Goal: Task Accomplishment & Management: Complete application form

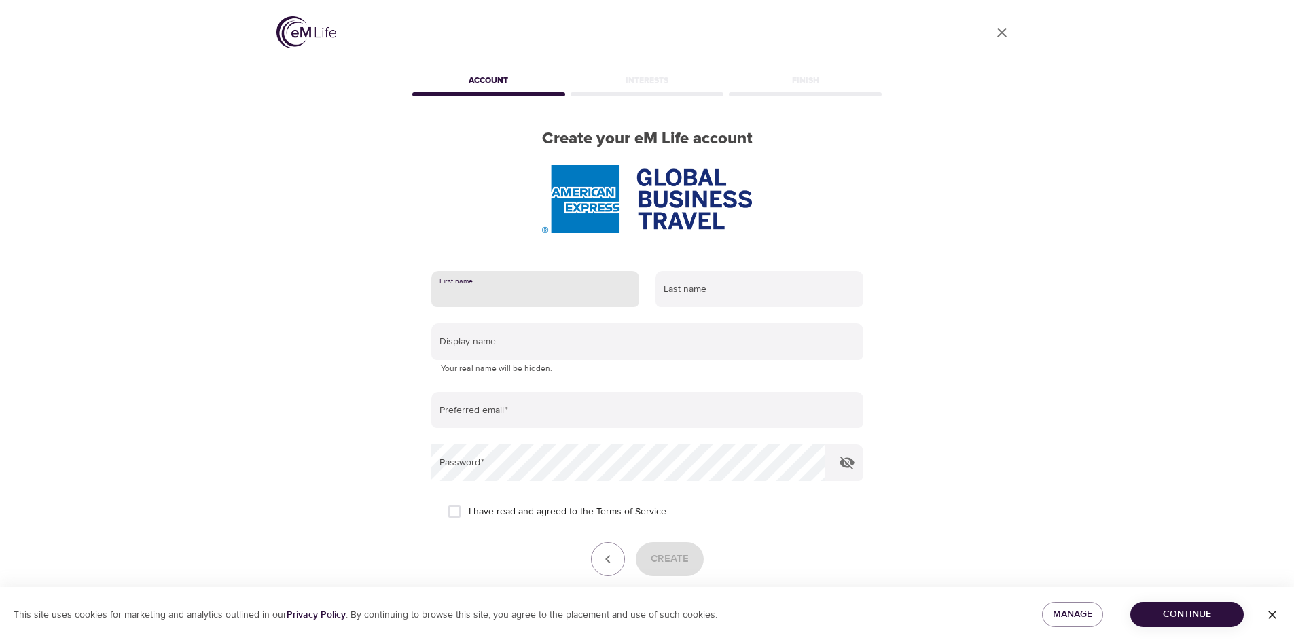
click at [527, 289] on input "text" at bounding box center [535, 289] width 208 height 37
type input "g"
type input "H"
click at [566, 289] on input "[PERSON_NAME]" at bounding box center [535, 289] width 208 height 37
type input "[PERSON_NAME]"
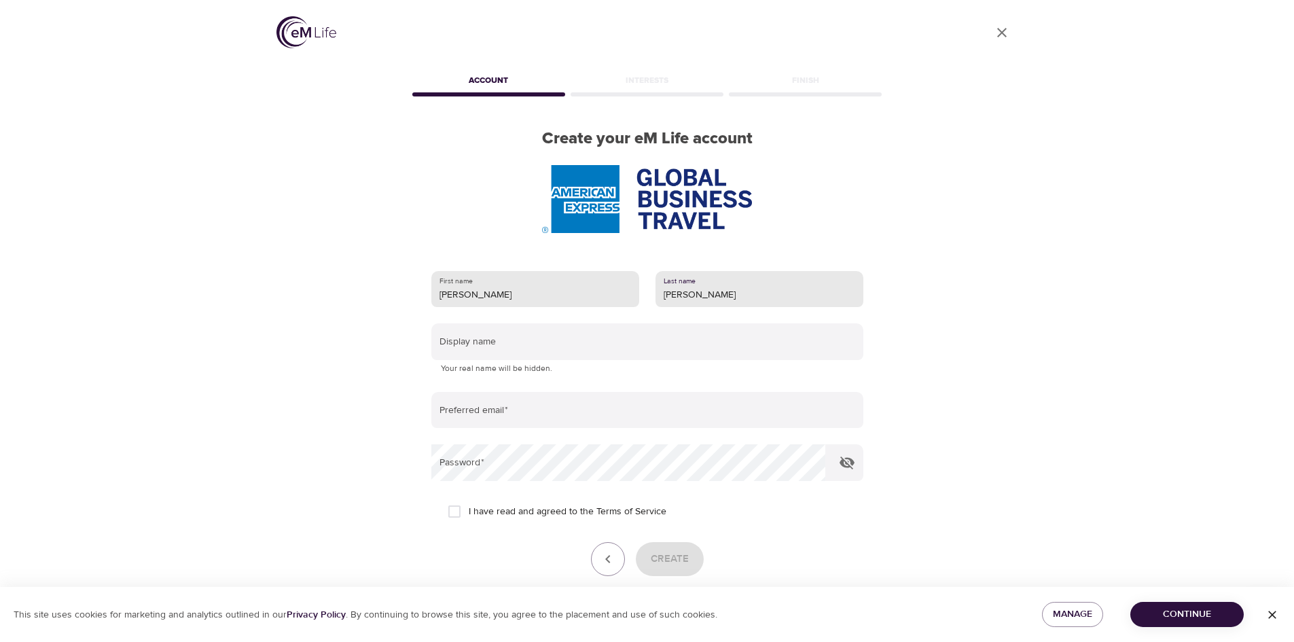
type input "[PERSON_NAME]"
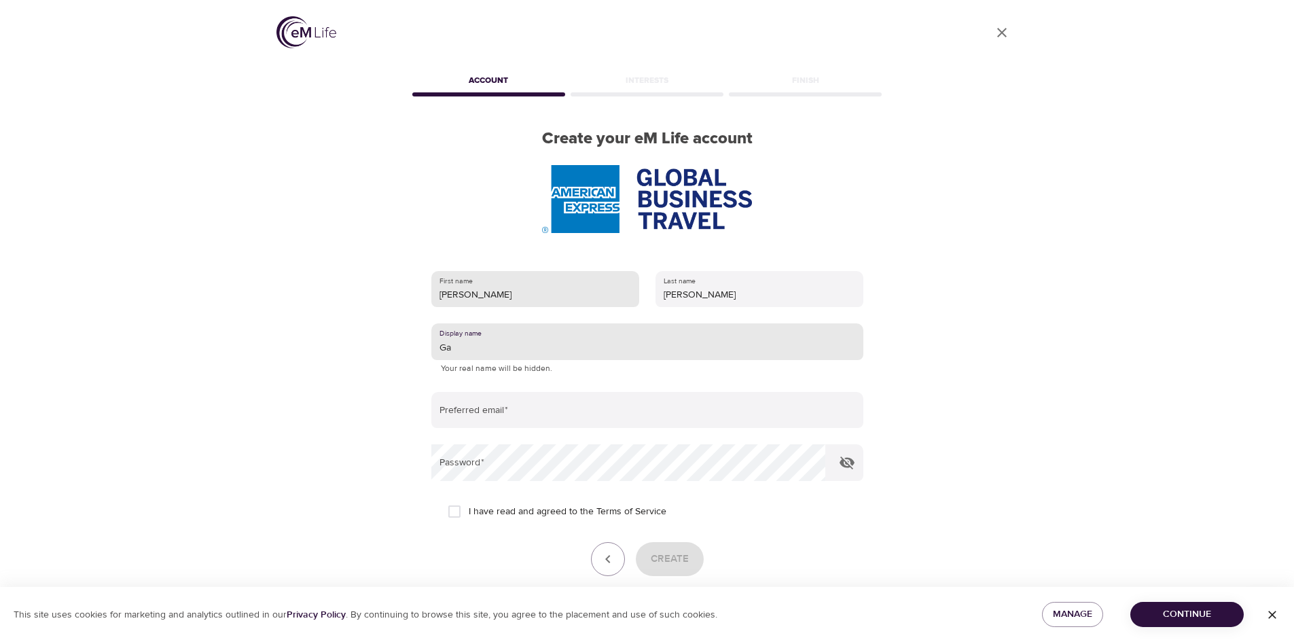
type input "G"
